Goal: Information Seeking & Learning: Learn about a topic

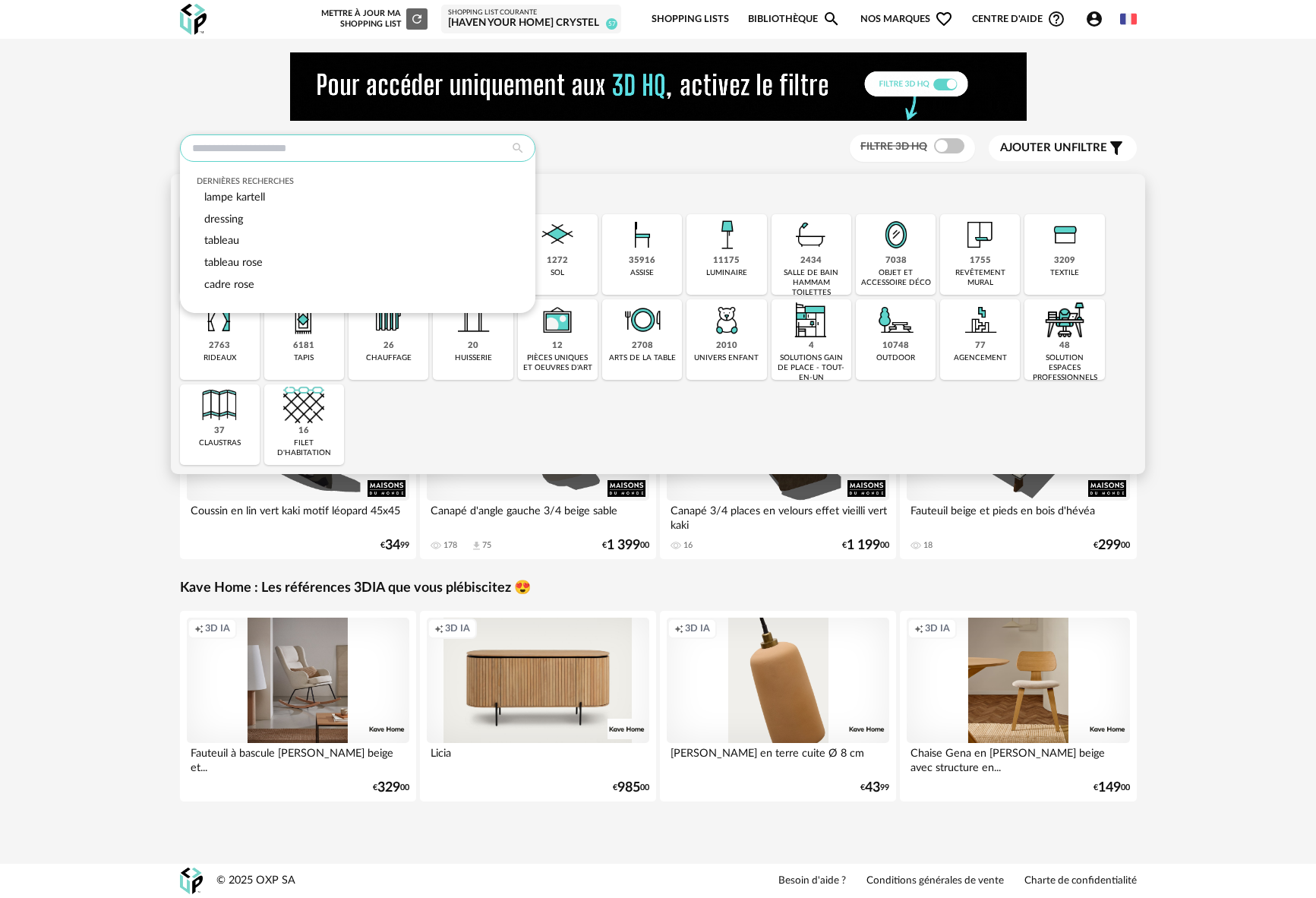
click at [211, 152] on input "text" at bounding box center [358, 148] width 356 height 27
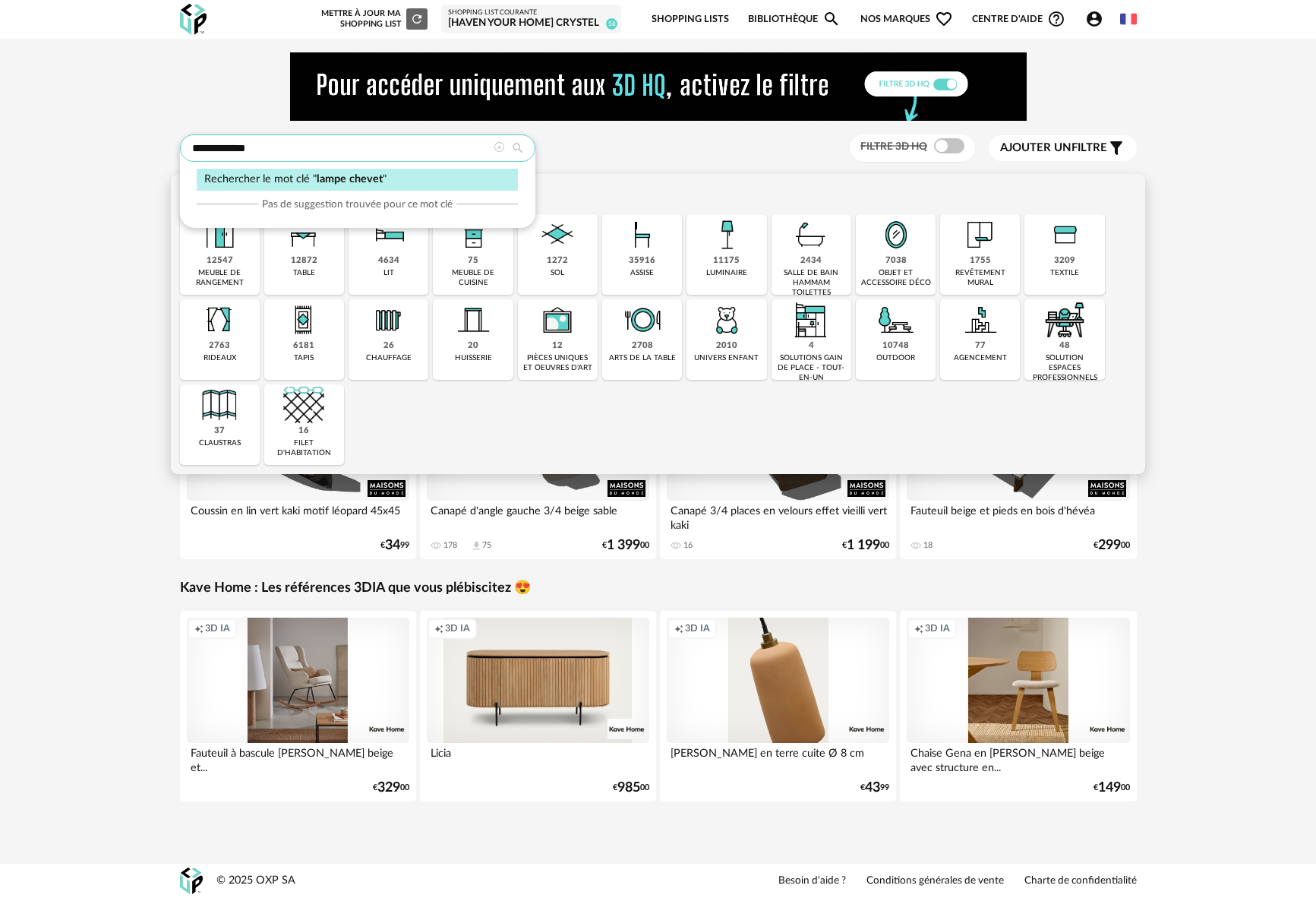
type input "**********"
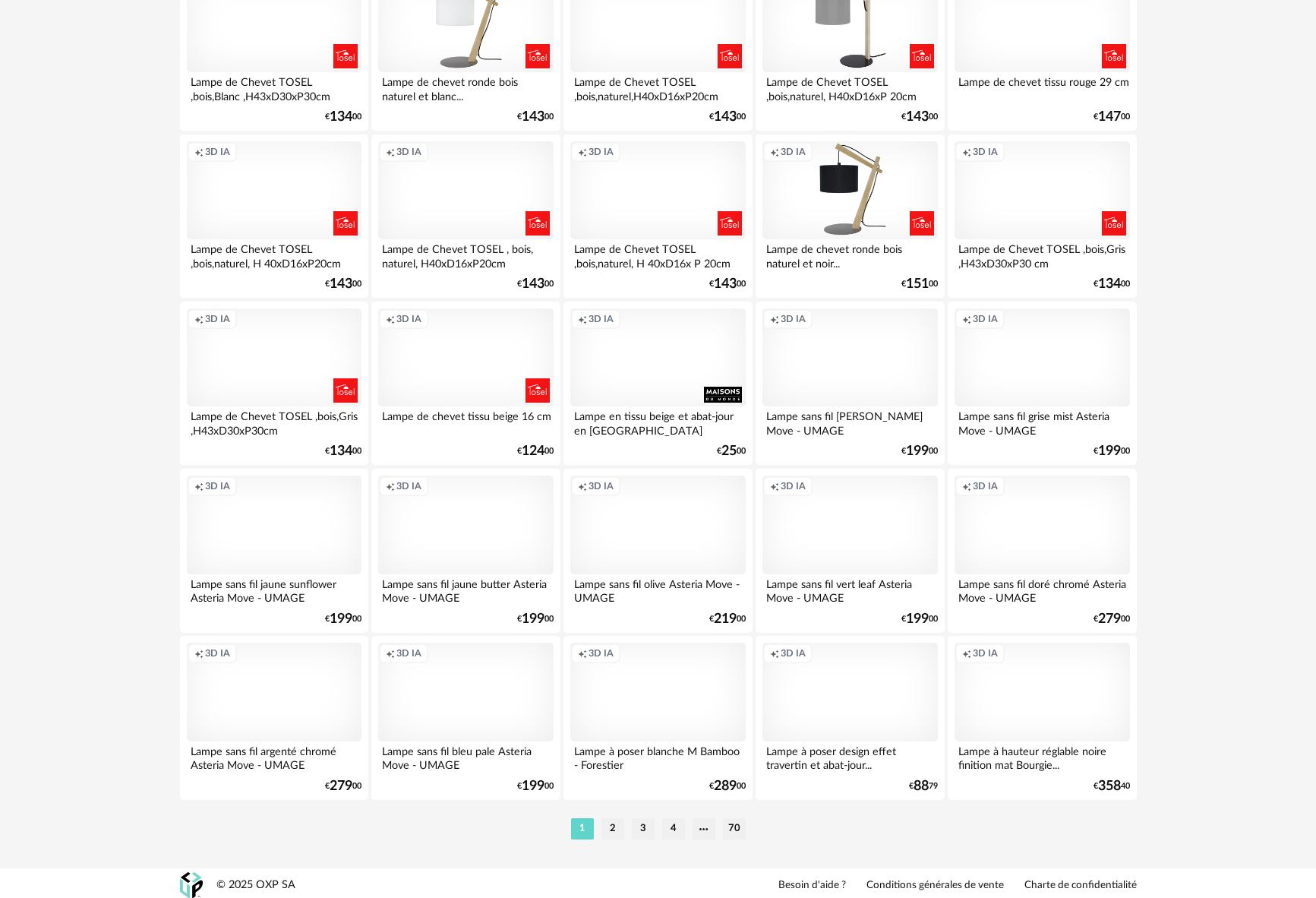
scroll to position [2850, 0]
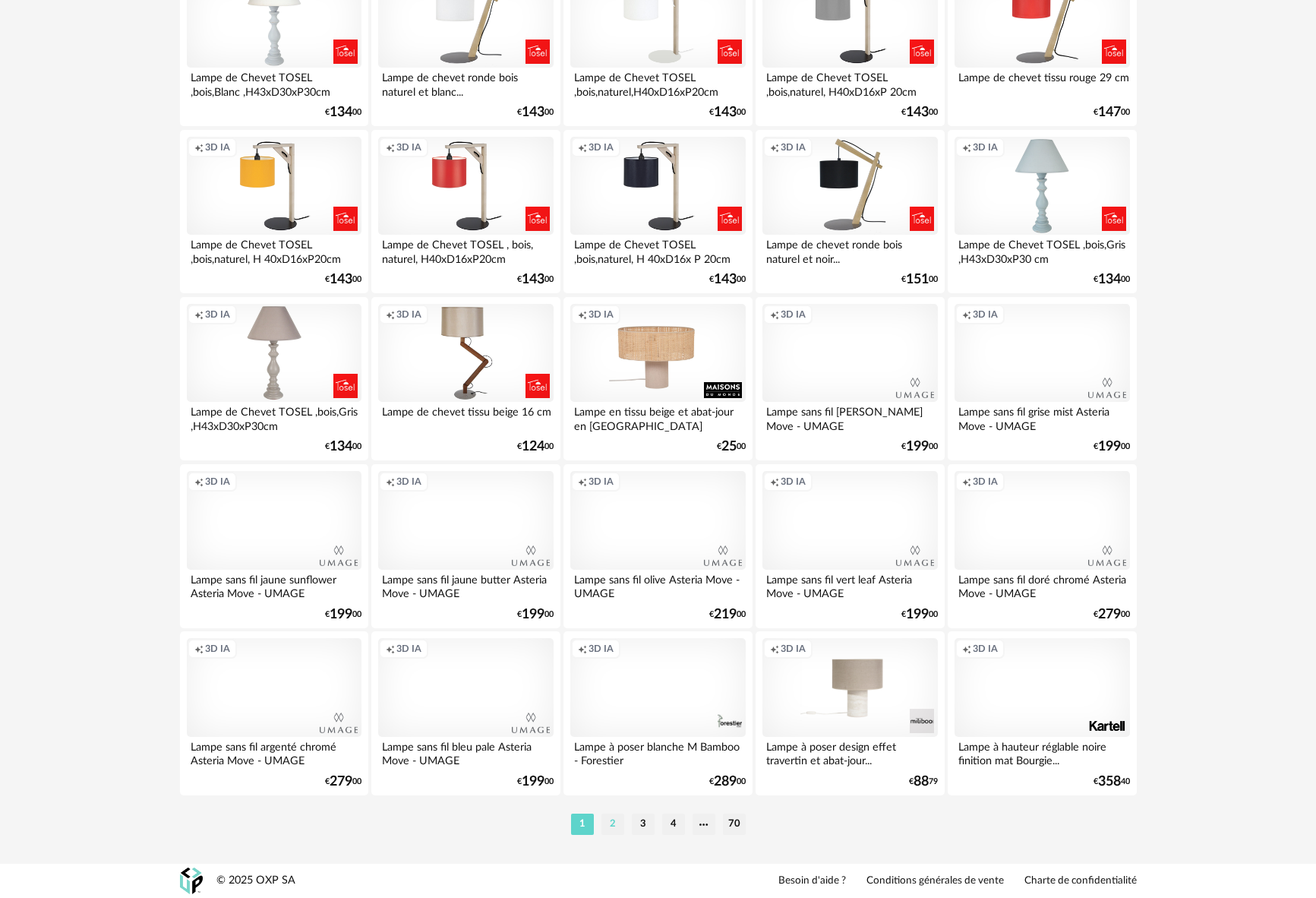
click at [608, 827] on li "2" at bounding box center [612, 824] width 22 height 21
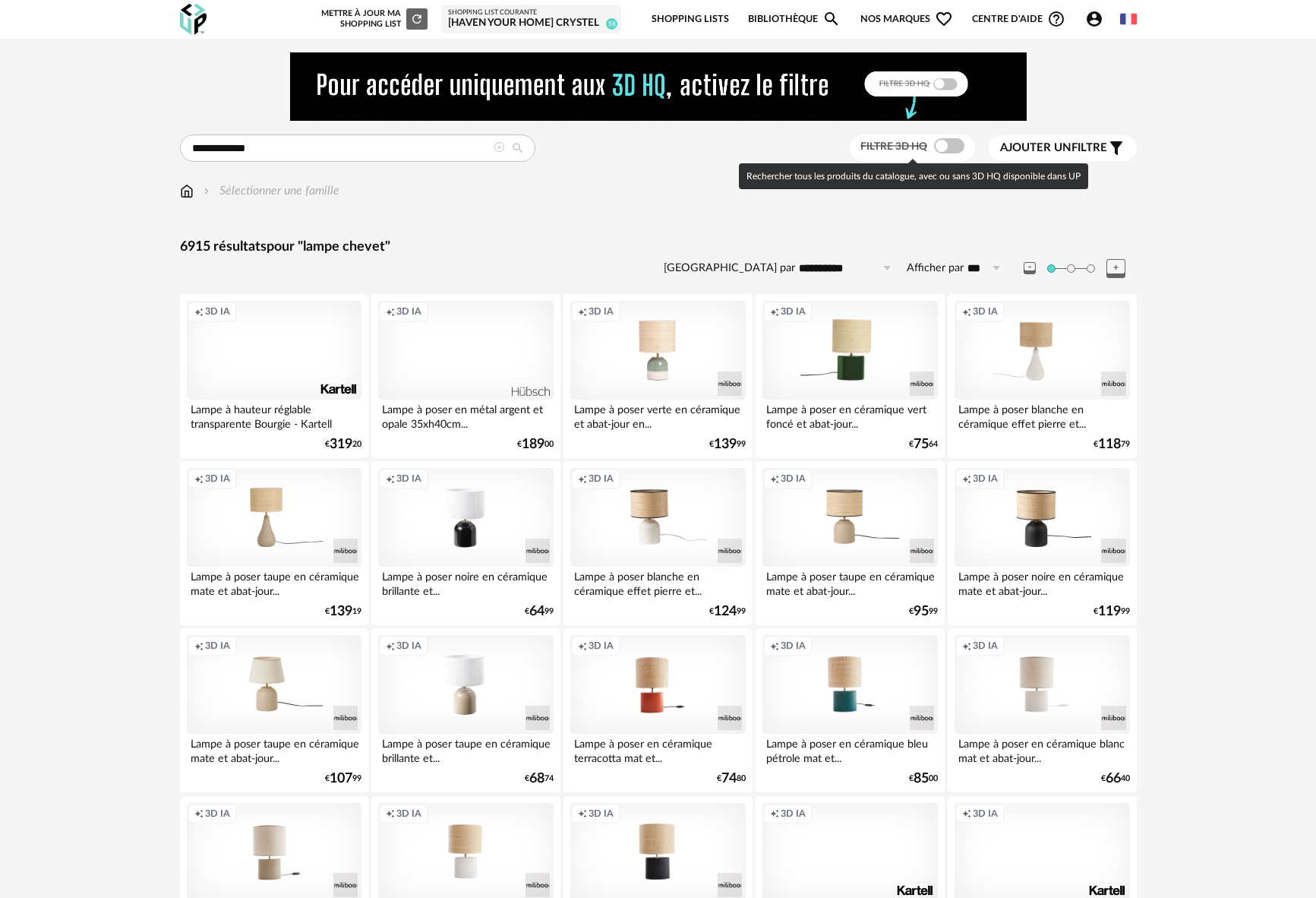
click at [957, 147] on span at bounding box center [948, 146] width 30 height 16
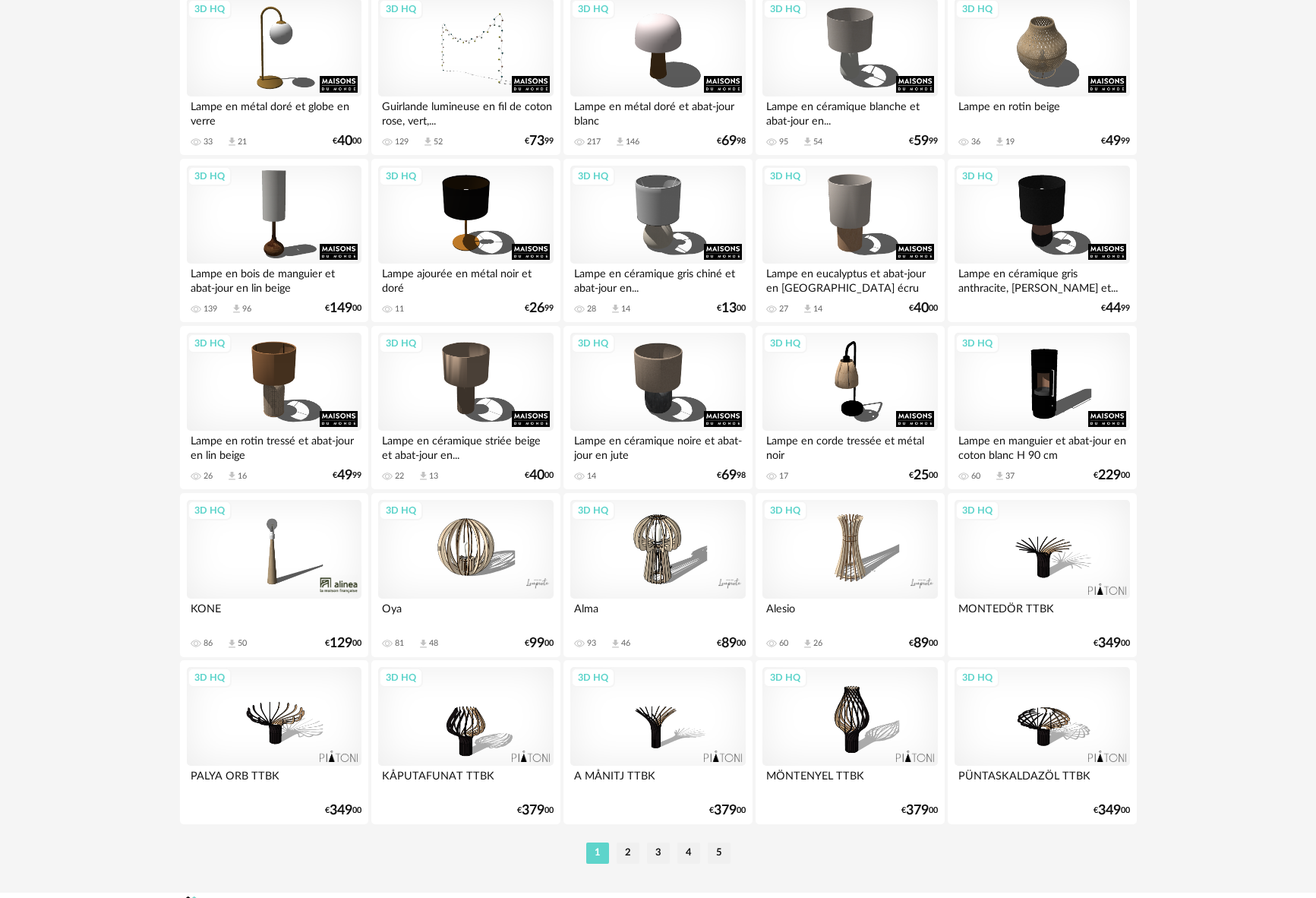
scroll to position [2850, 0]
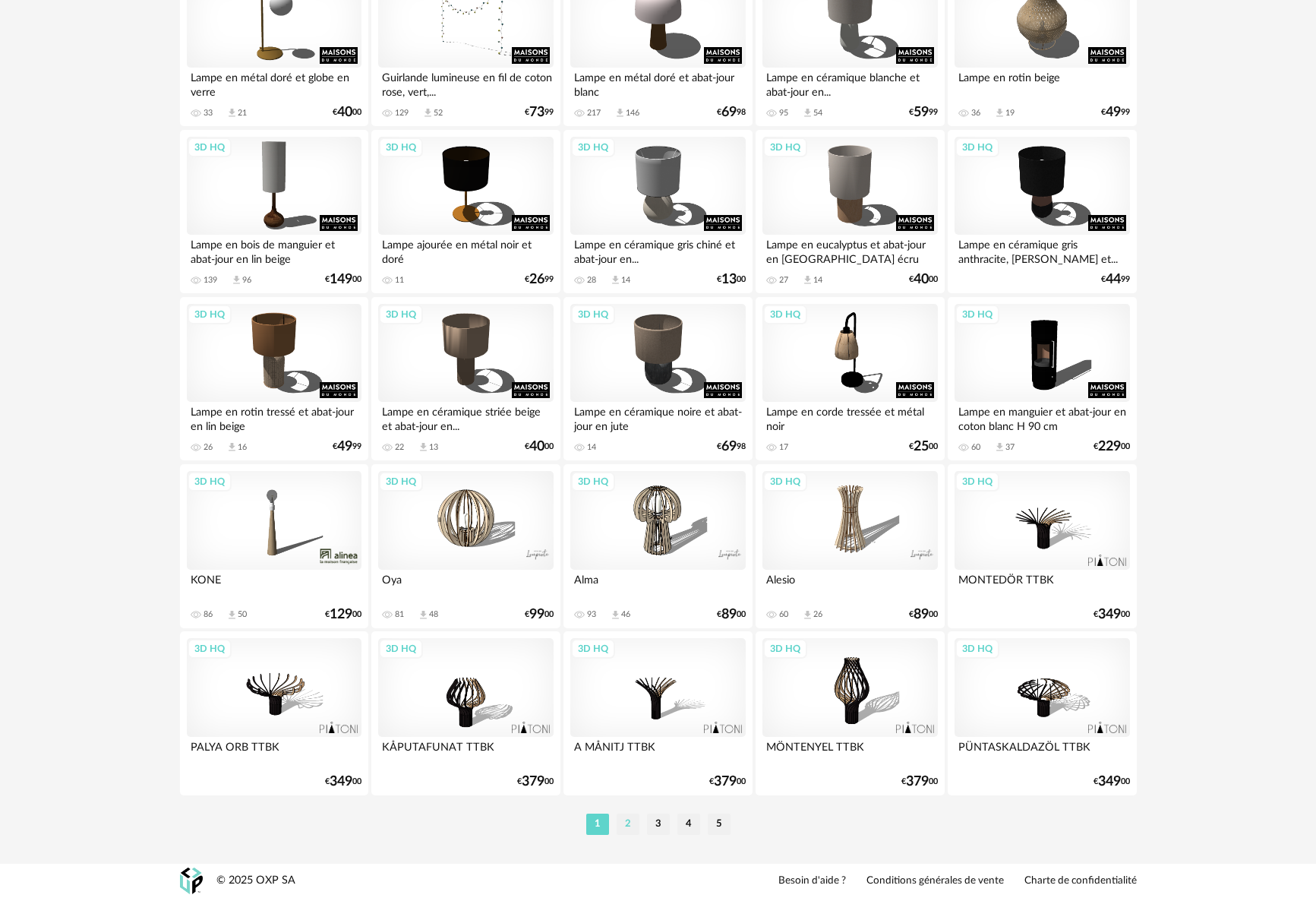
click at [632, 829] on li "2" at bounding box center [627, 824] width 22 height 21
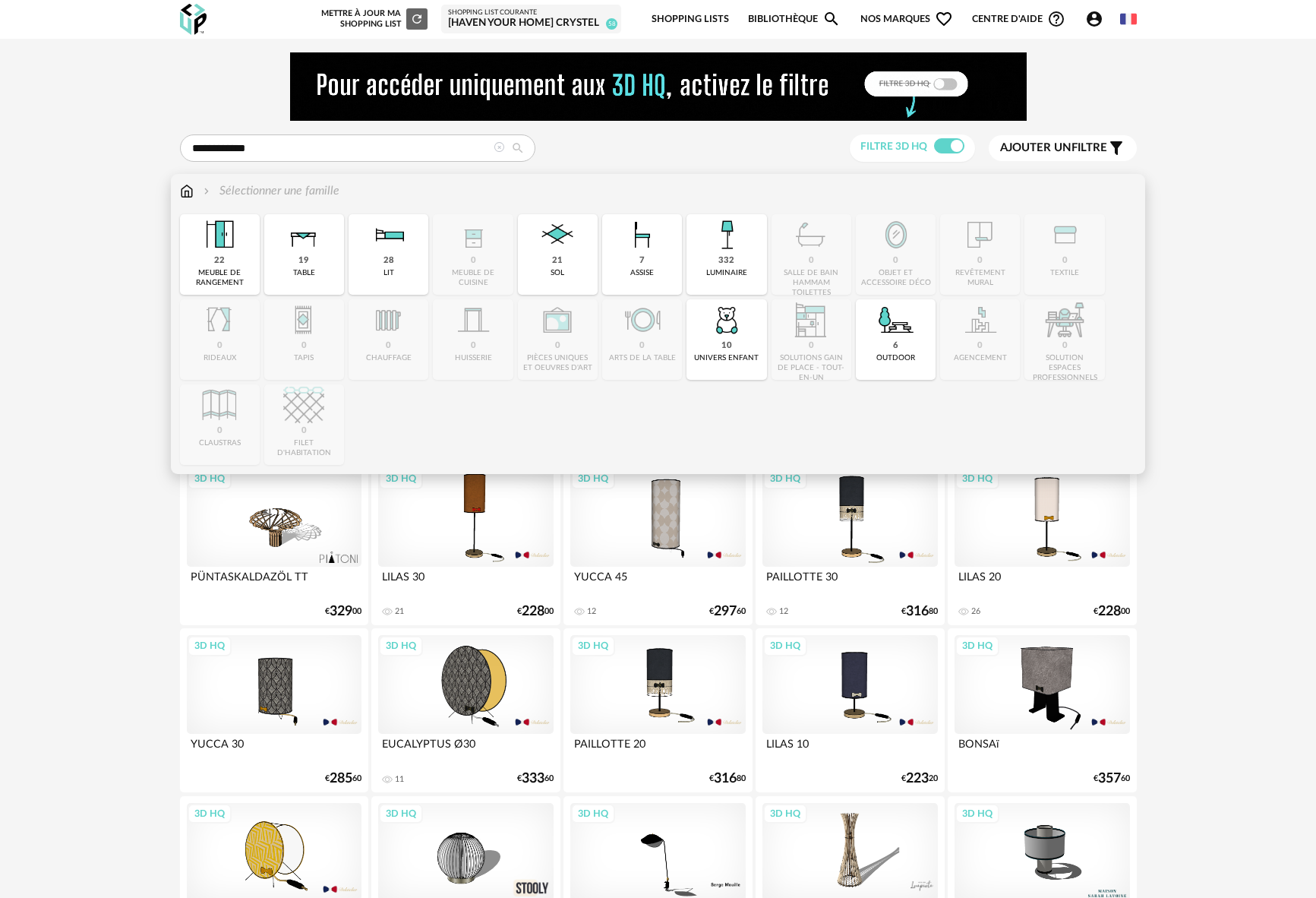
click at [197, 194] on div "Sélectionner une famille" at bounding box center [260, 191] width 159 height 17
click at [734, 237] on img at bounding box center [726, 235] width 41 height 41
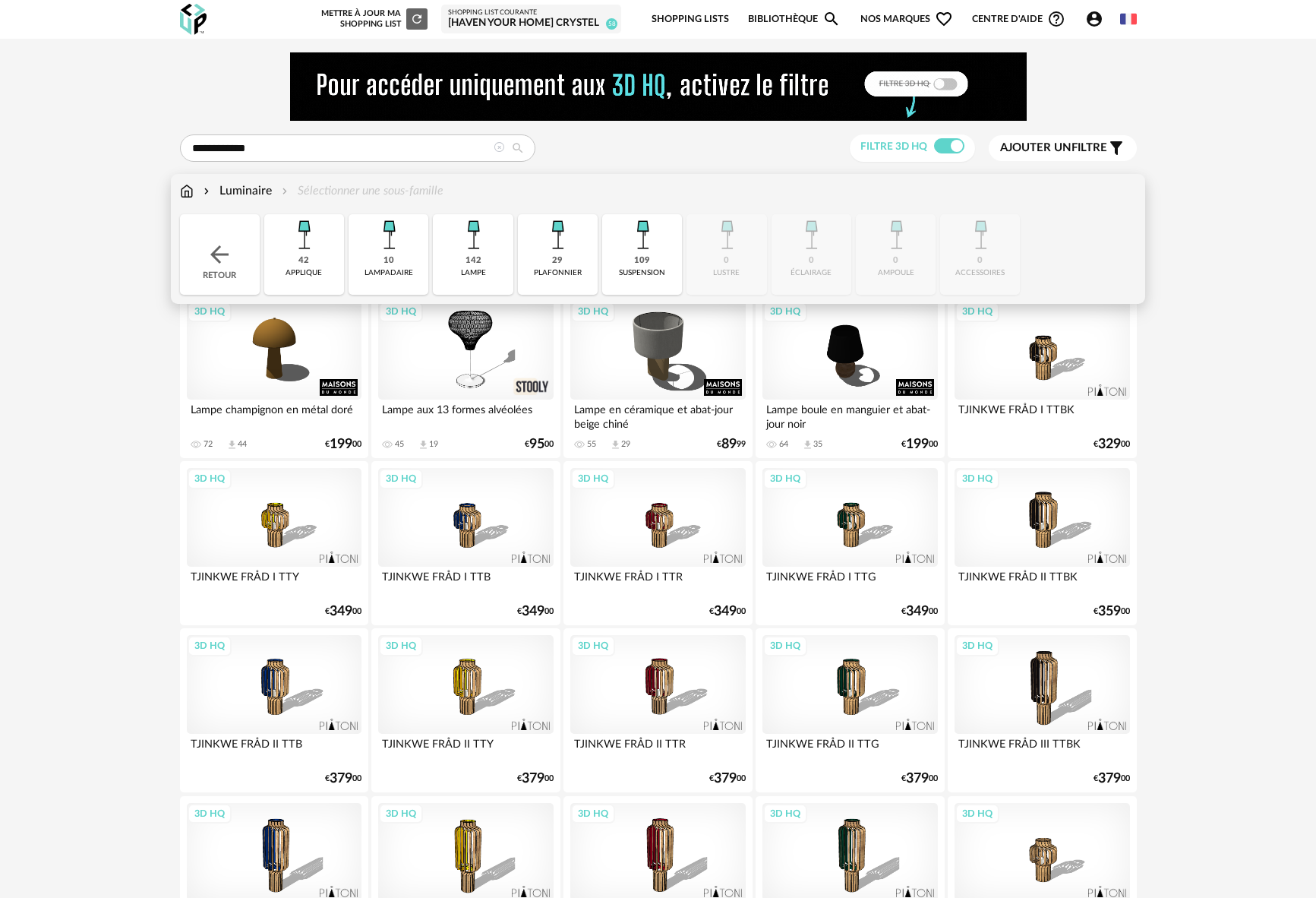
click at [467, 270] on div "lampe" at bounding box center [473, 273] width 25 height 10
